Goal: Transaction & Acquisition: Book appointment/travel/reservation

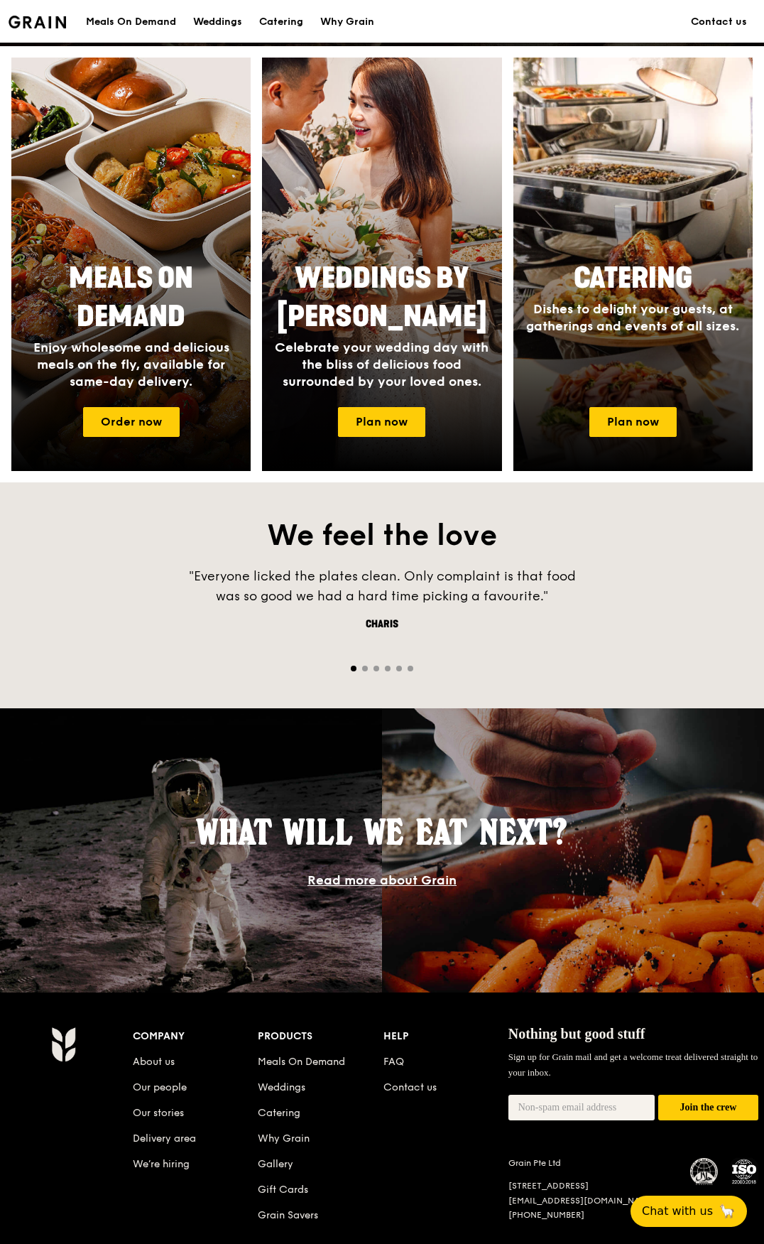
scroll to position [627, 0]
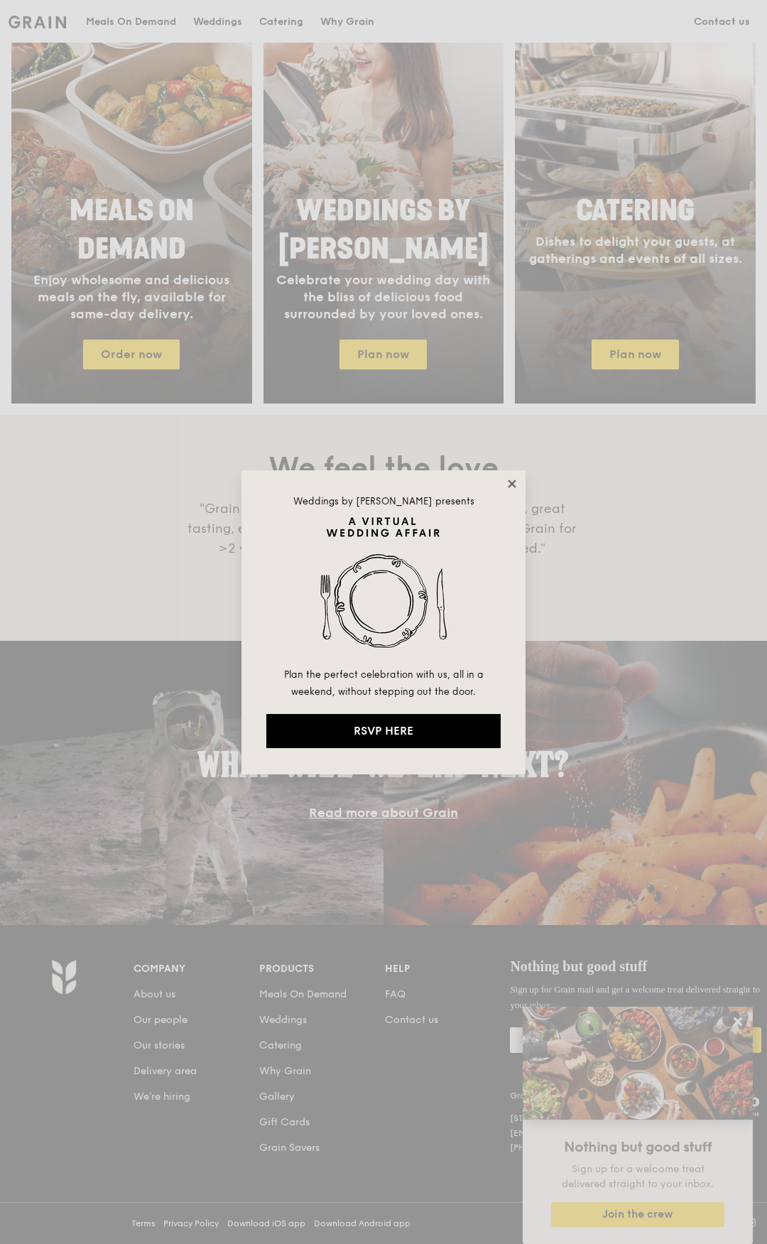
click at [511, 482] on icon at bounding box center [512, 484] width 8 height 8
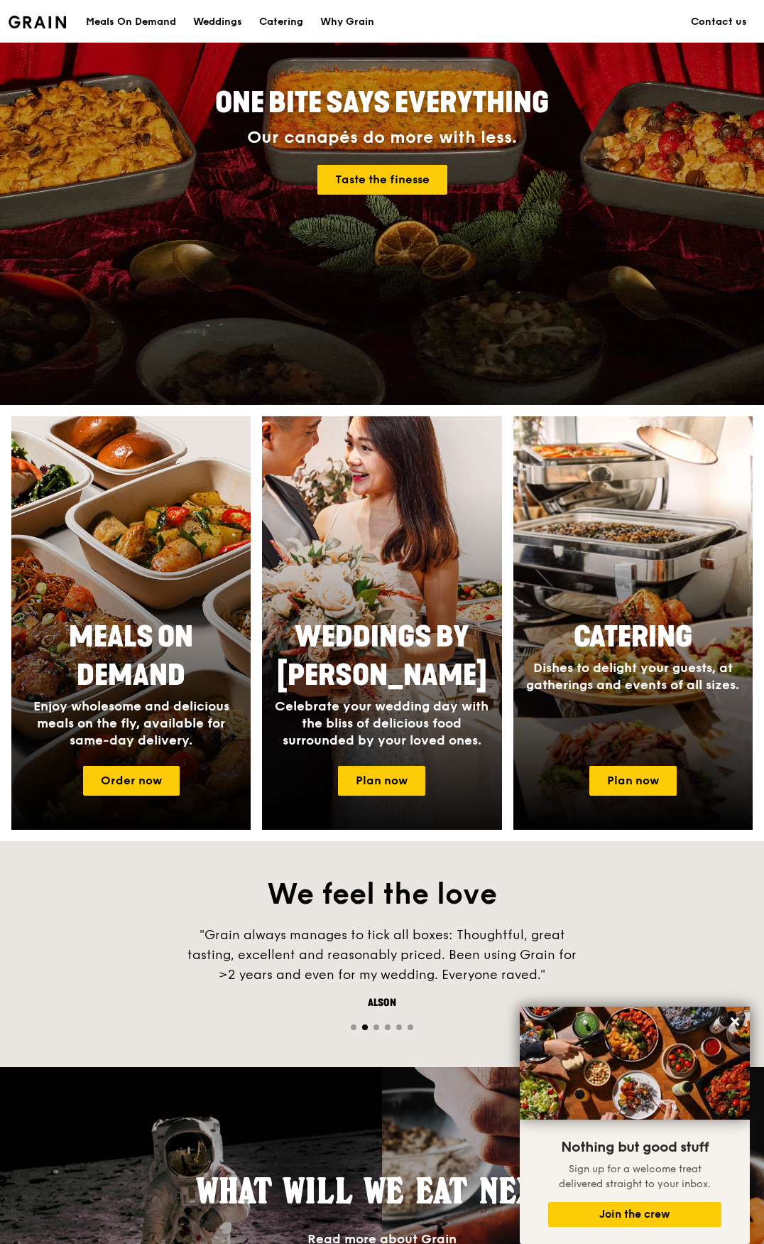
scroll to position [0, 0]
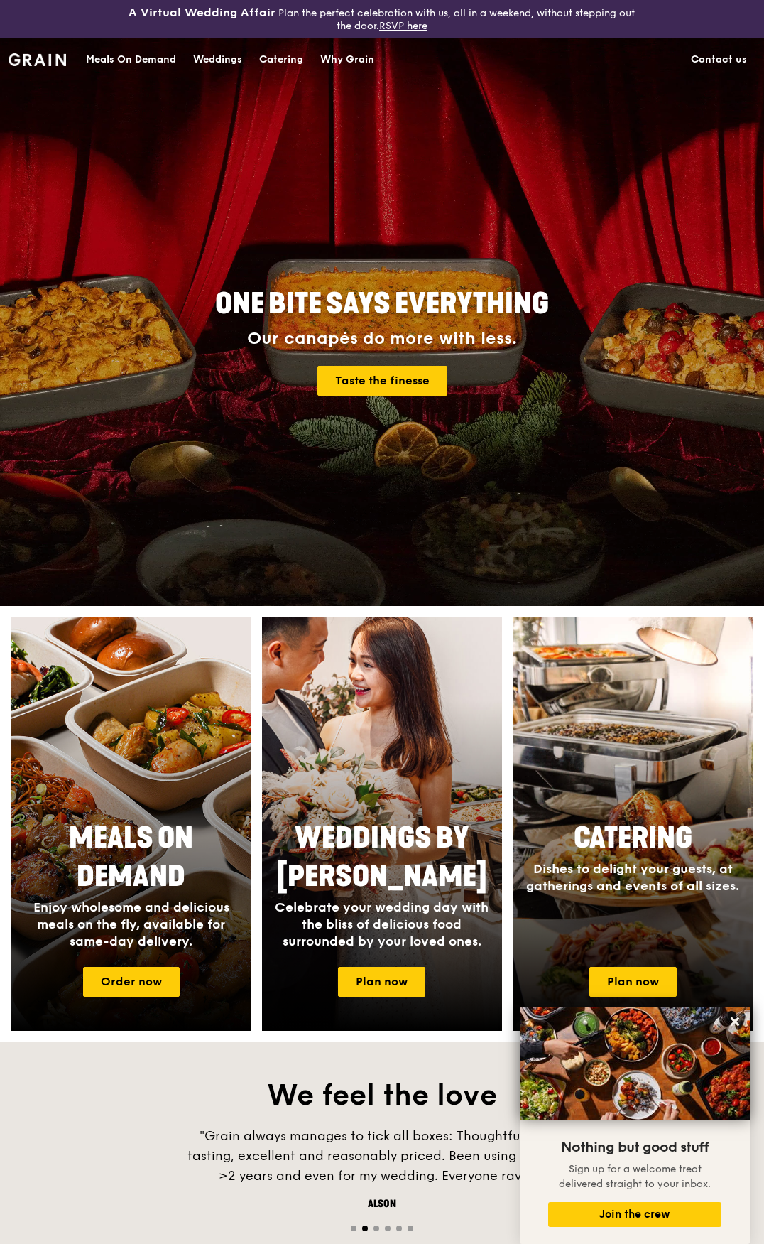
click at [160, 60] on div "Meals On Demand" at bounding box center [131, 59] width 90 height 43
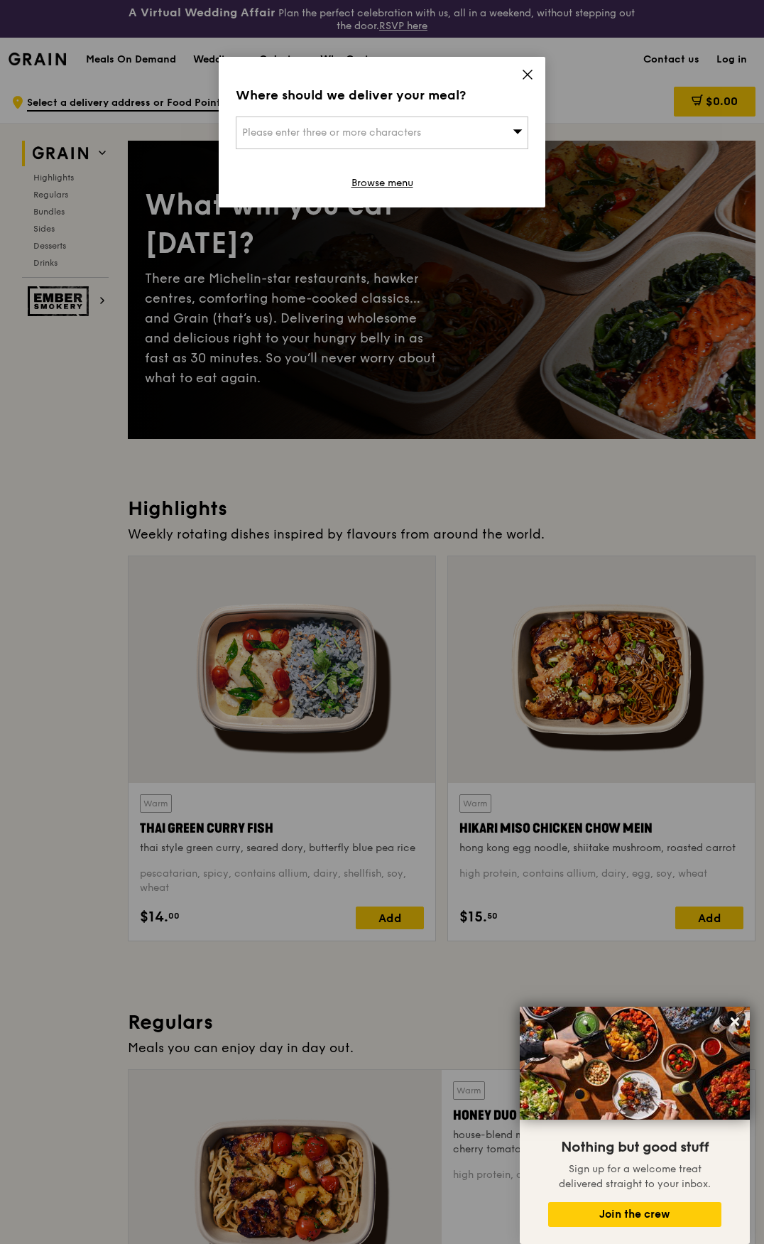
click at [527, 75] on icon at bounding box center [528, 74] width 9 height 9
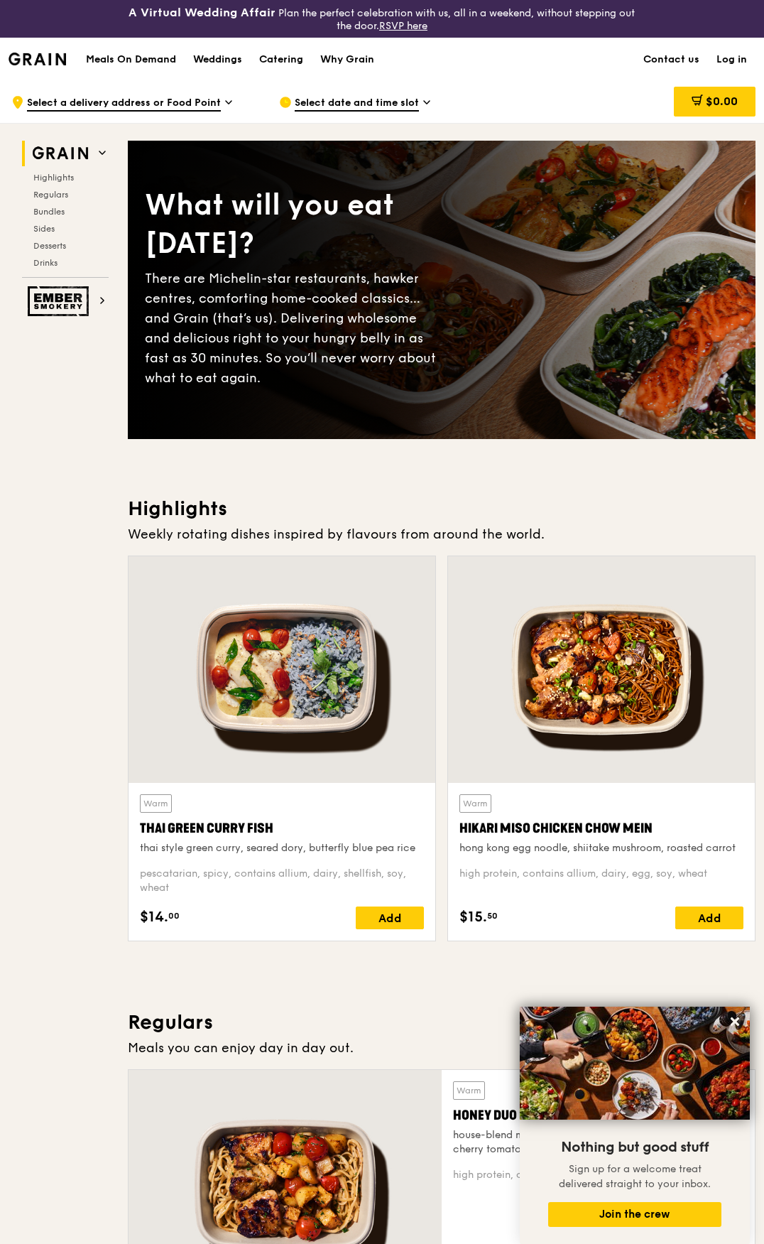
click at [117, 65] on h1 "Meals On Demand" at bounding box center [131, 60] width 90 height 14
click at [284, 59] on div "Catering" at bounding box center [281, 59] width 44 height 43
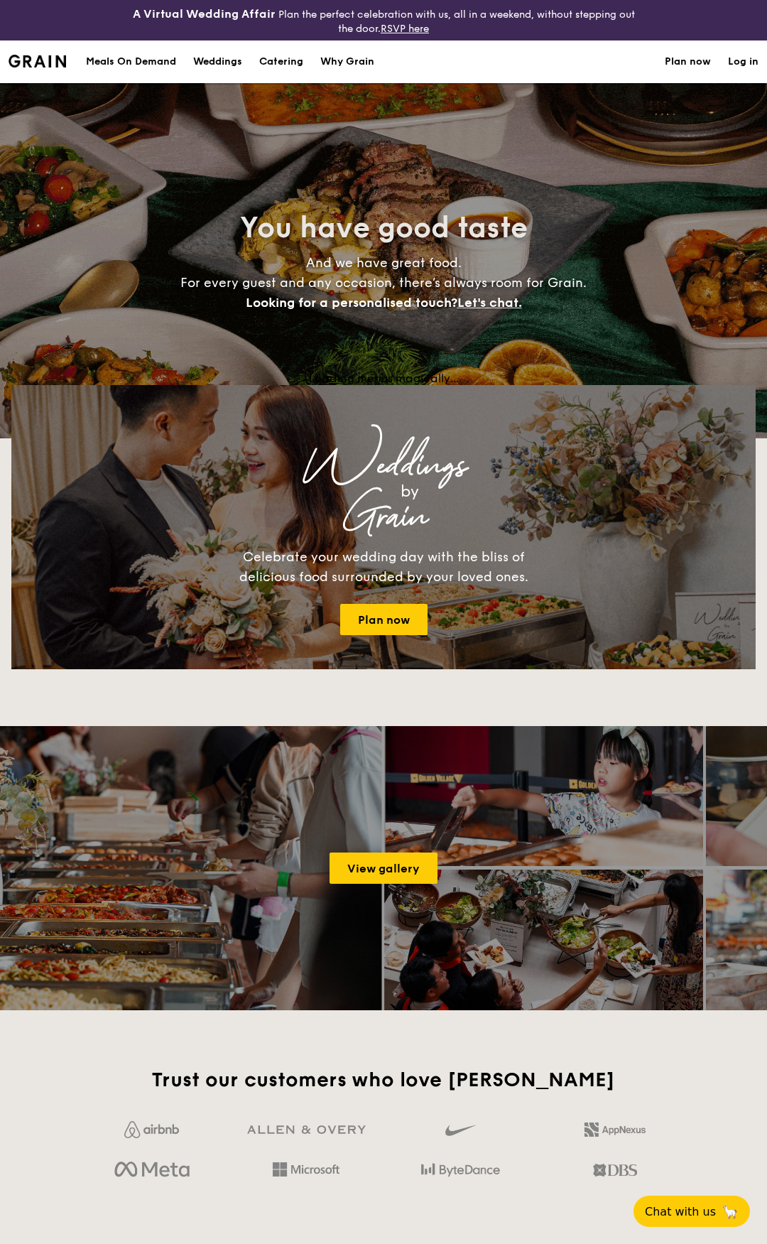
select select
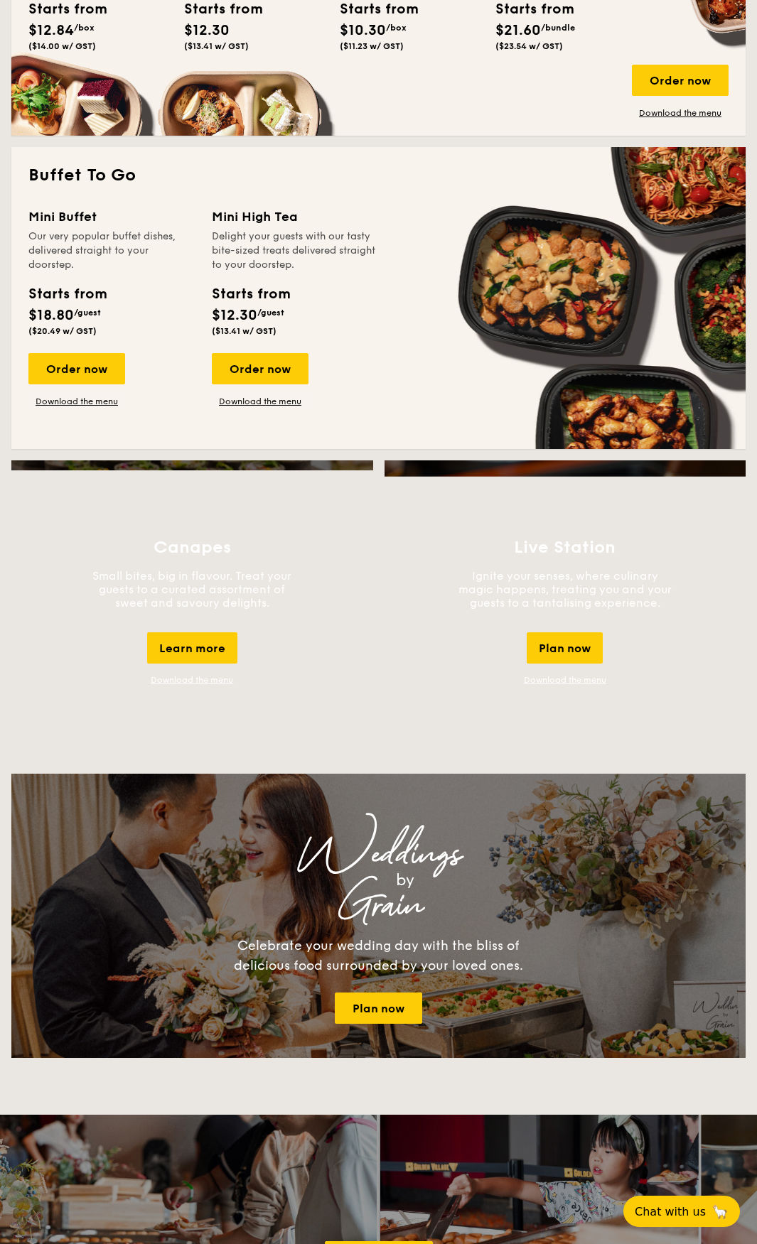
scroll to position [852, 0]
